Goal: Task Accomplishment & Management: Manage account settings

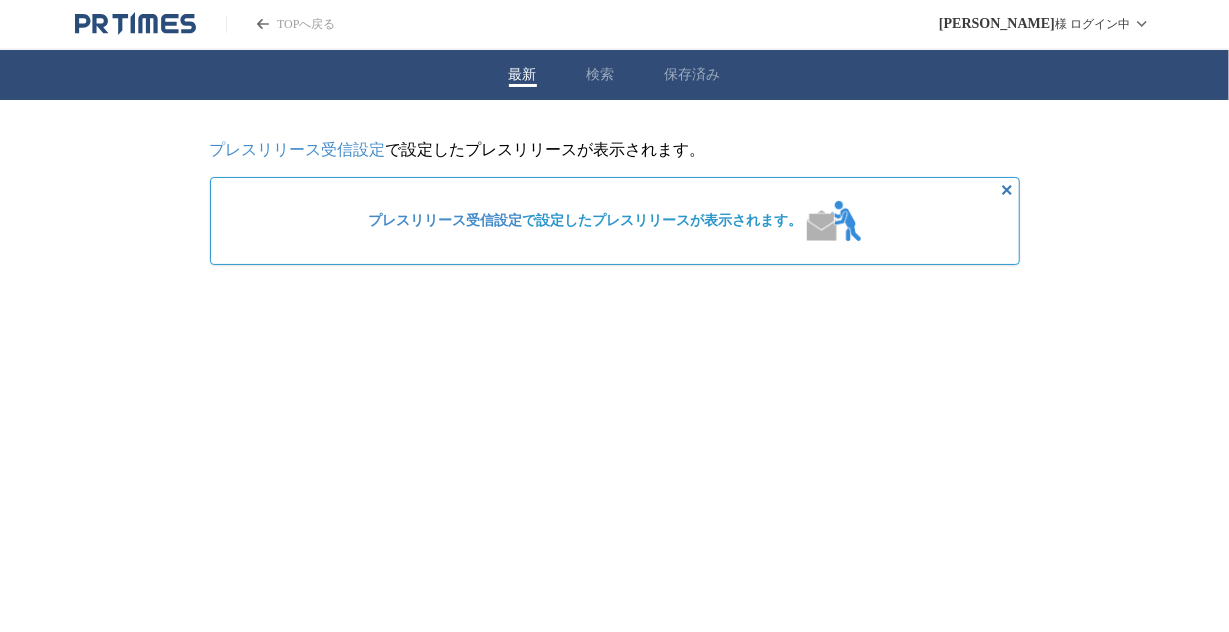
click at [361, 153] on link "プレスリリース受信設定" at bounding box center [298, 149] width 176 height 17
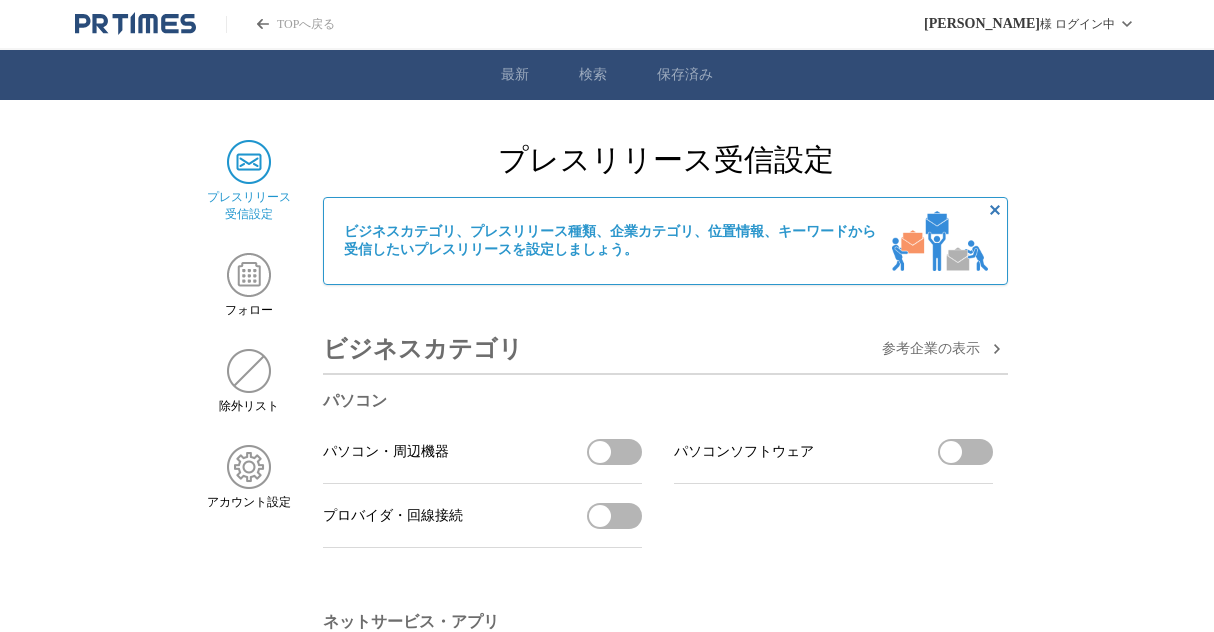
click at [515, 75] on link "最新" at bounding box center [515, 75] width 28 height 18
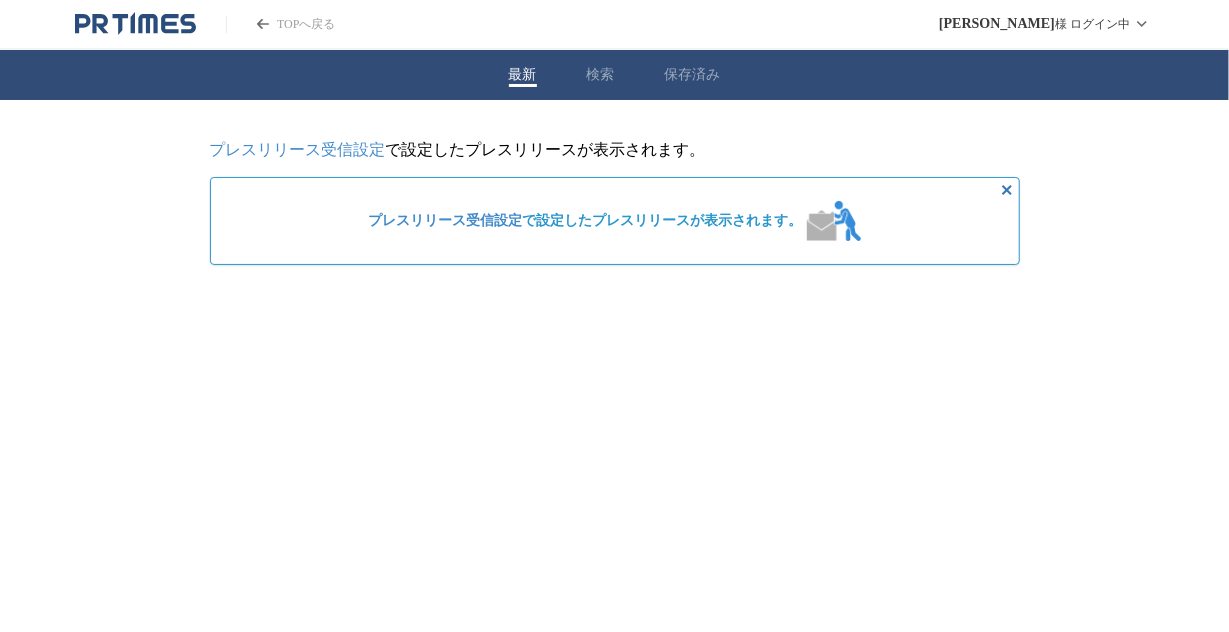
click at [270, 20] on link "TOPへ戻る" at bounding box center [280, 24] width 109 height 17
